Goal: Transaction & Acquisition: Subscribe to service/newsletter

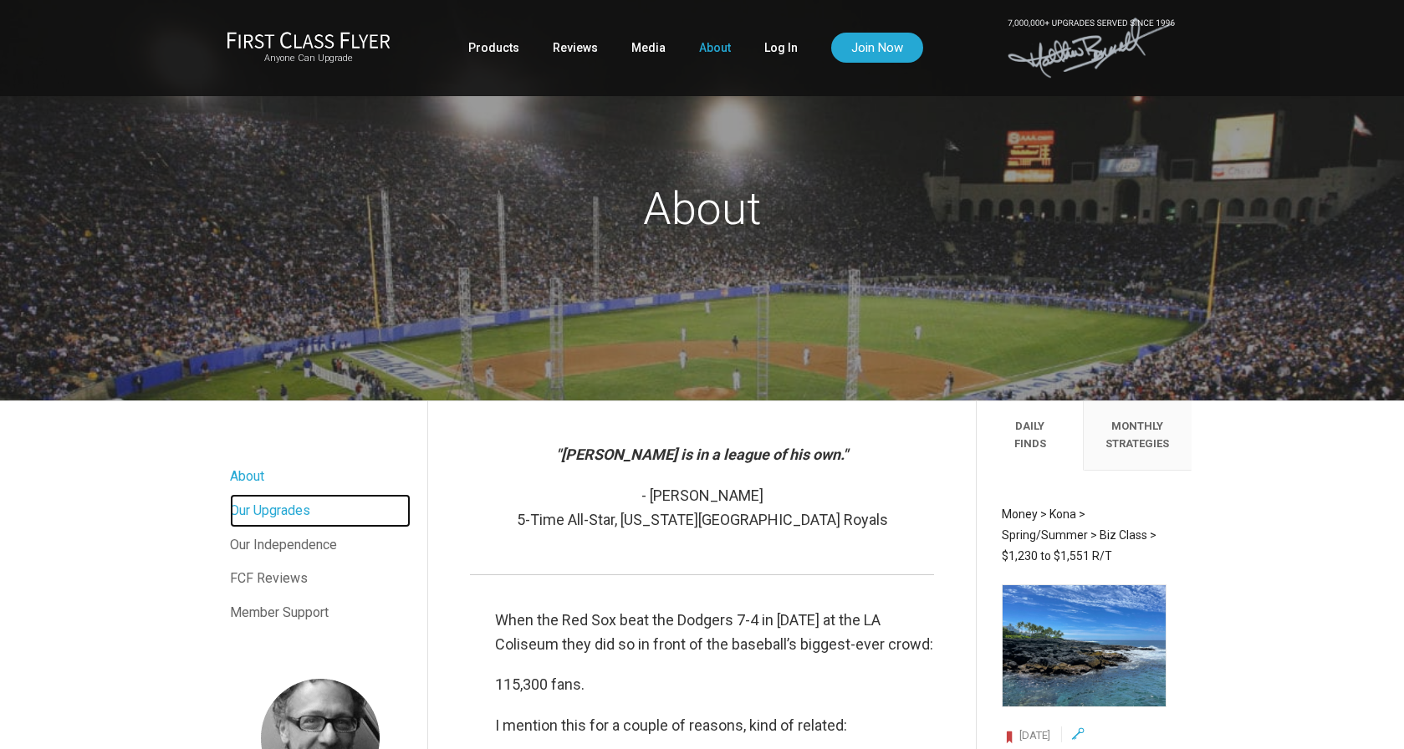
click at [298, 510] on link "Our Upgrades" at bounding box center [320, 510] width 181 height 33
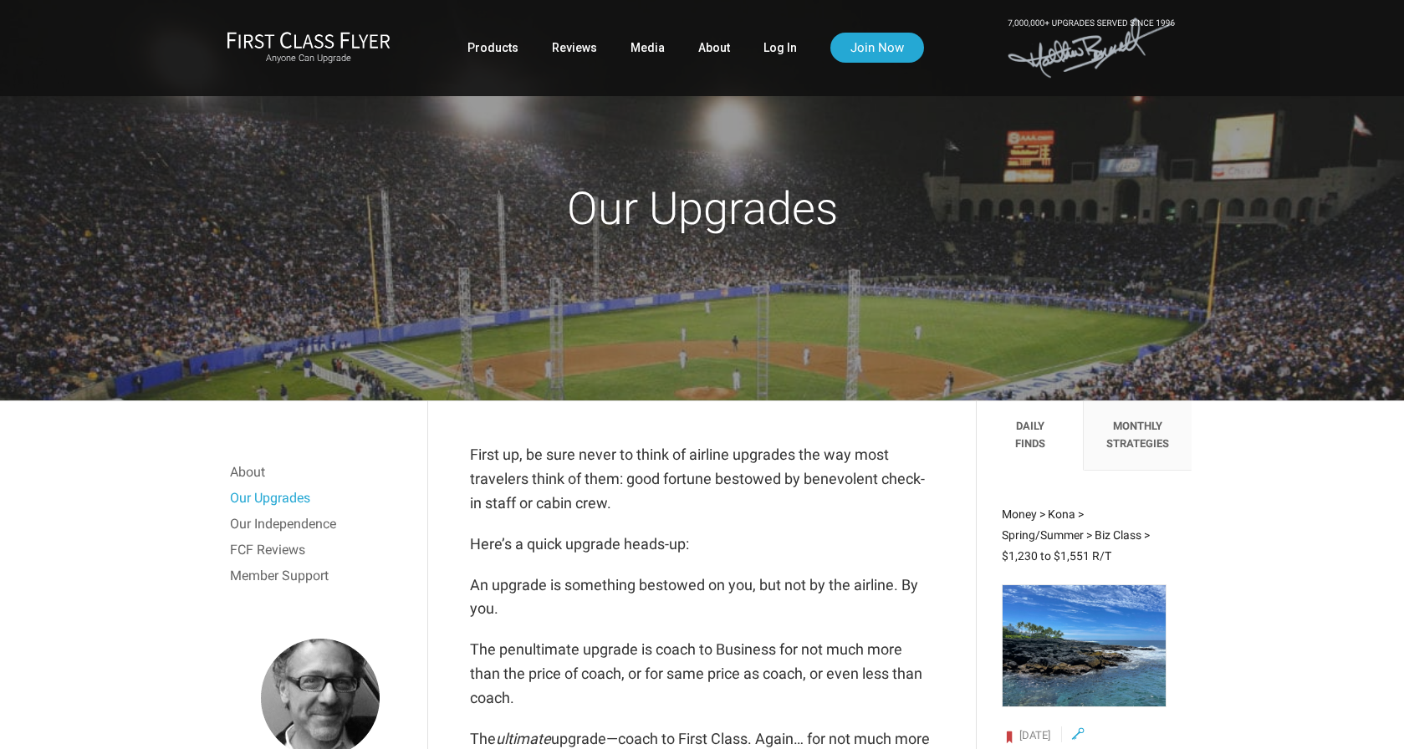
click at [1138, 443] on li "Monthly Strategies" at bounding box center [1137, 435] width 107 height 69
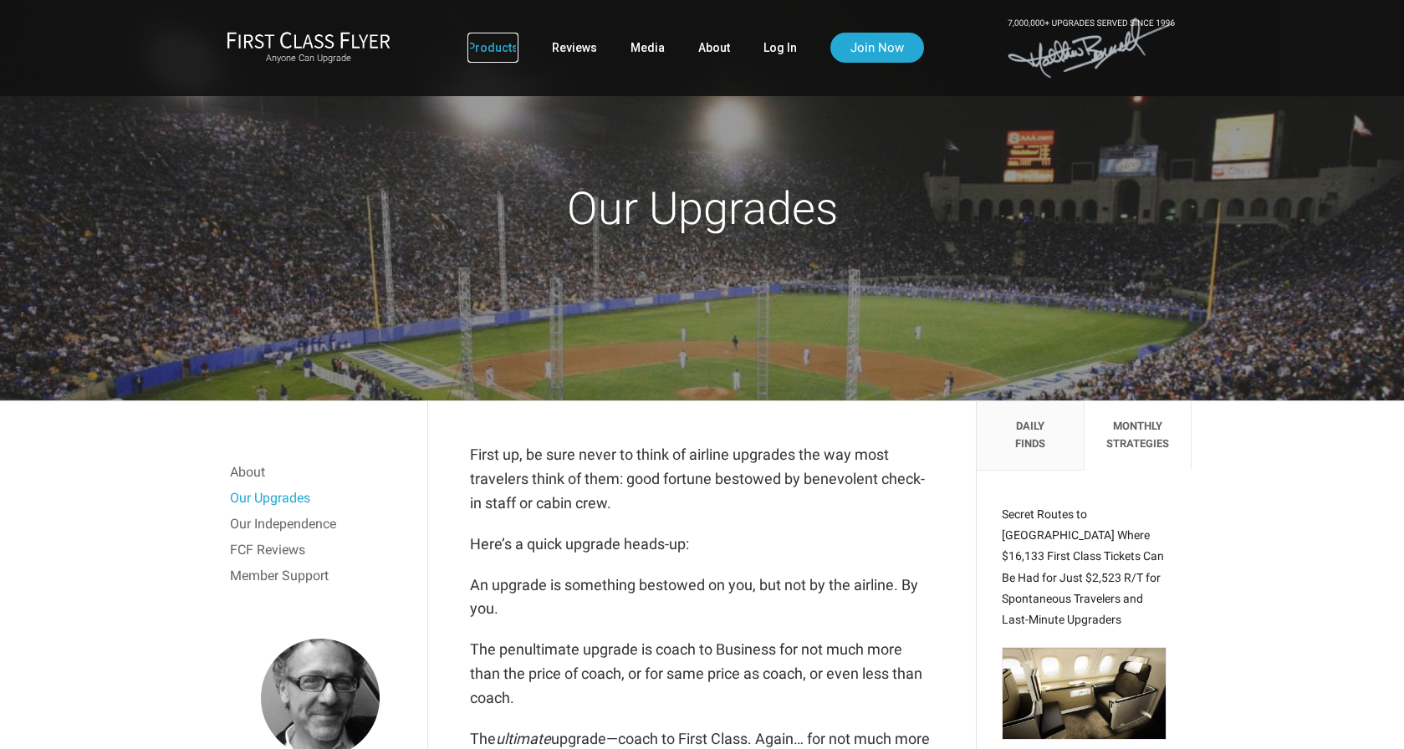
click at [480, 40] on link "Products" at bounding box center [493, 48] width 51 height 30
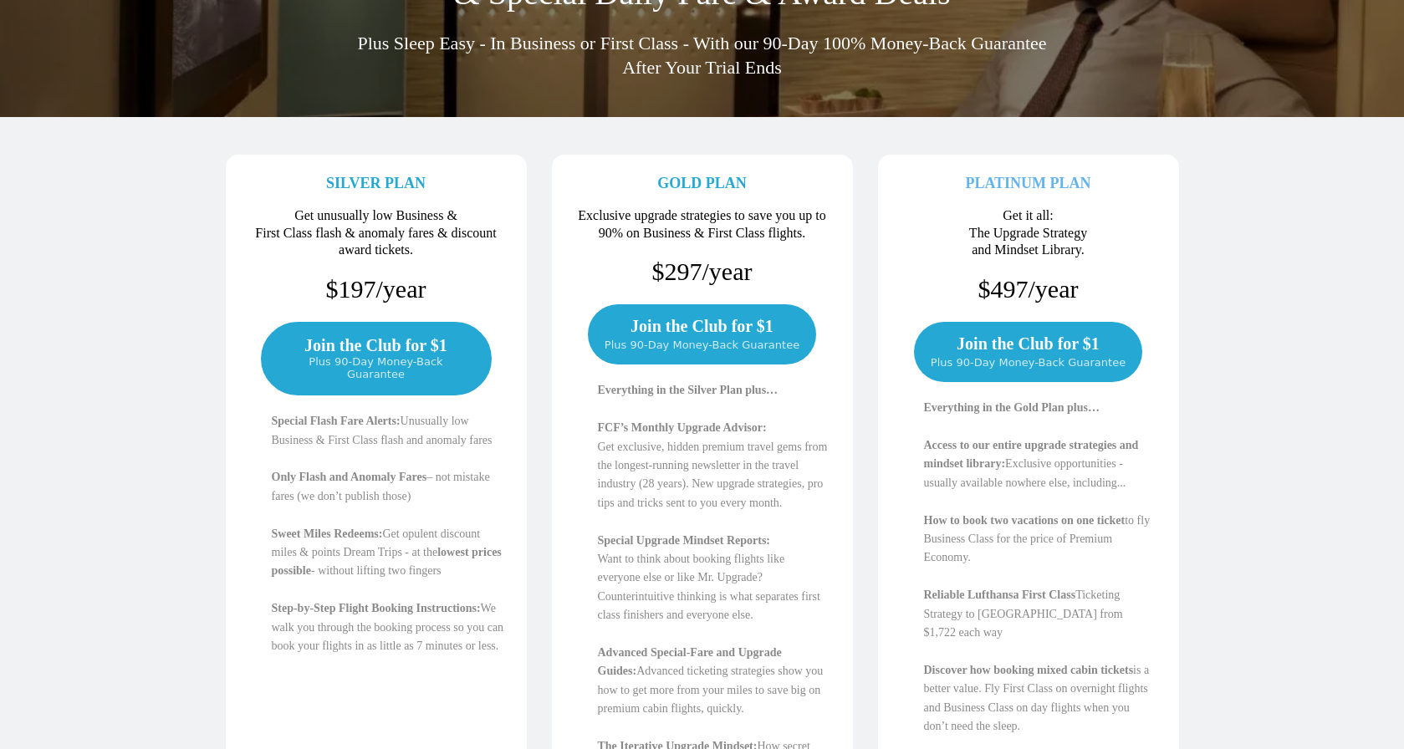
scroll to position [32, 0]
